Goal: Task Accomplishment & Management: Use online tool/utility

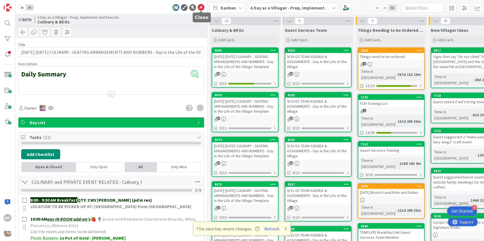
click at [200, 6] on icon at bounding box center [201, 7] width 7 height 7
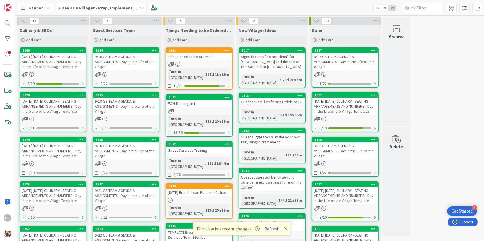
click at [59, 66] on div "[DATE] [DATE] CULINARY - SEATING ARRANGEMENTS AND NUMBERS - Day in the Life of …" at bounding box center [53, 61] width 66 height 17
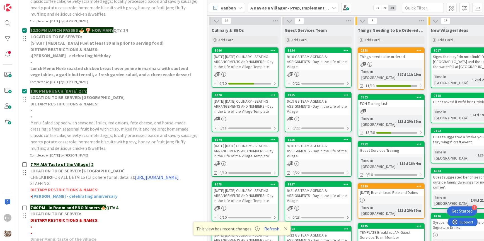
scroll to position [432, 0]
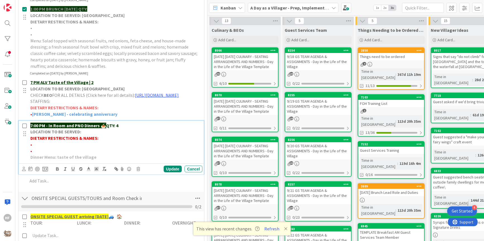
click at [136, 129] on p "7:00 PM - In Room and PNO Dinners 🍝 QTY: 4" at bounding box center [115, 125] width 170 height 6
click at [169, 171] on div "Update" at bounding box center [173, 169] width 18 height 7
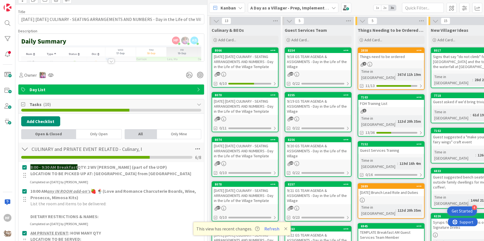
scroll to position [0, 0]
